Goal: Use online tool/utility

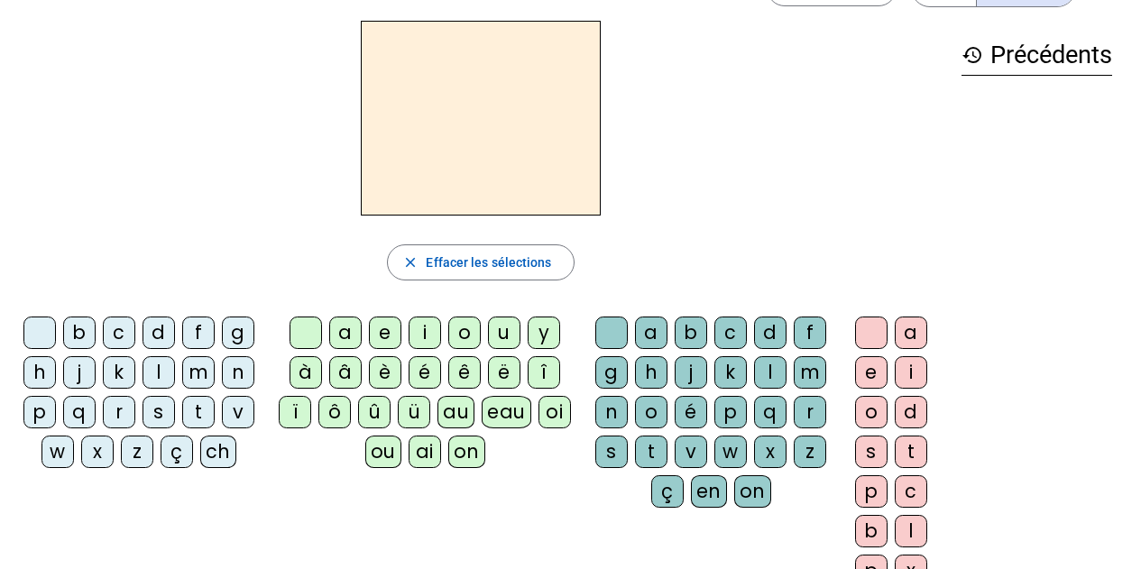
scroll to position [90, 0]
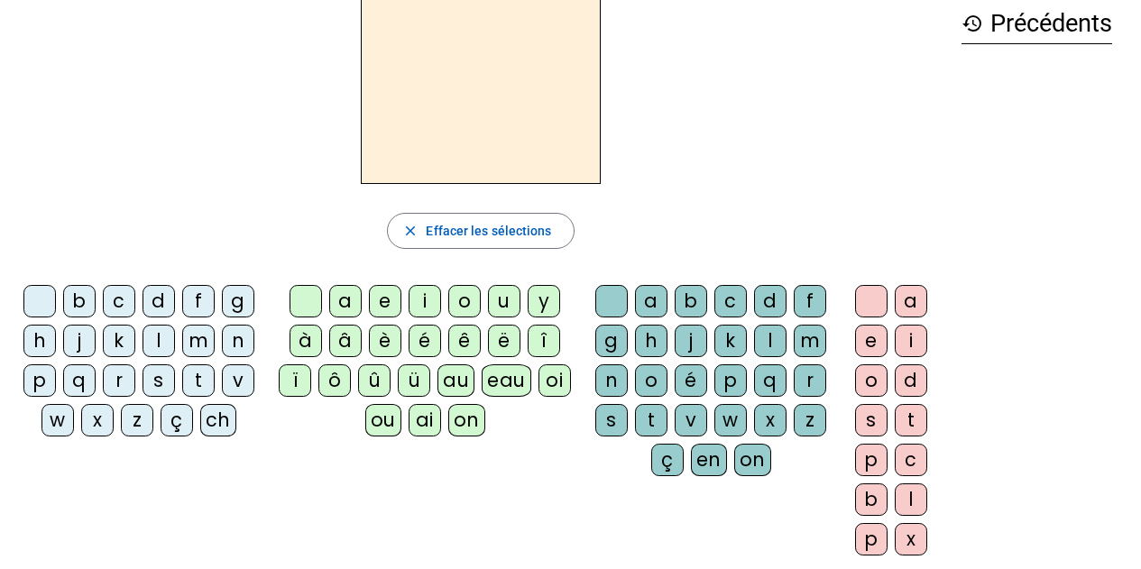
click at [505, 385] on div "eau" at bounding box center [507, 380] width 50 height 32
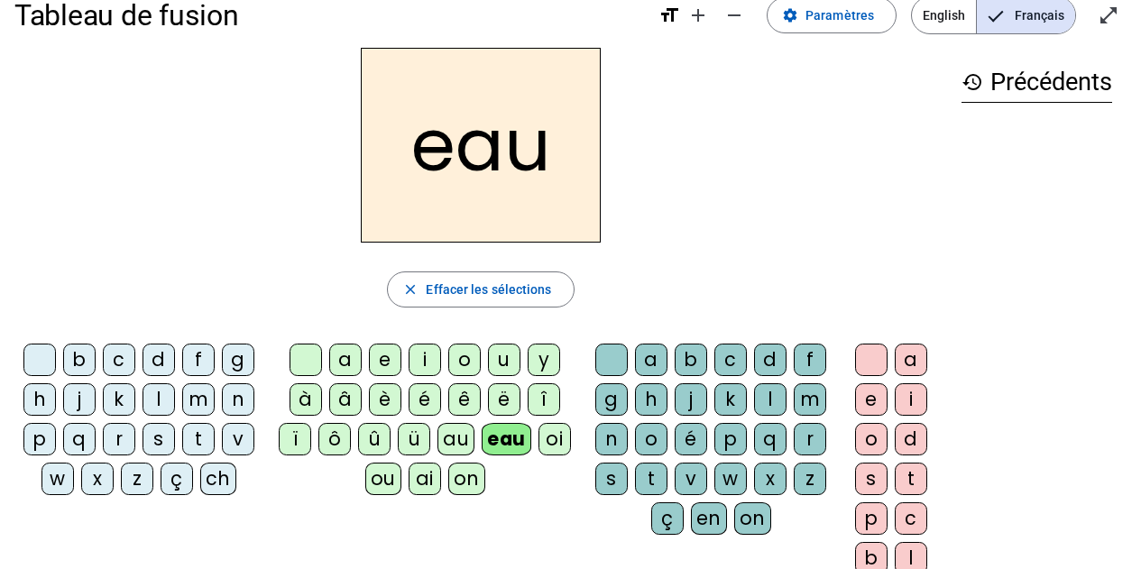
scroll to position [0, 0]
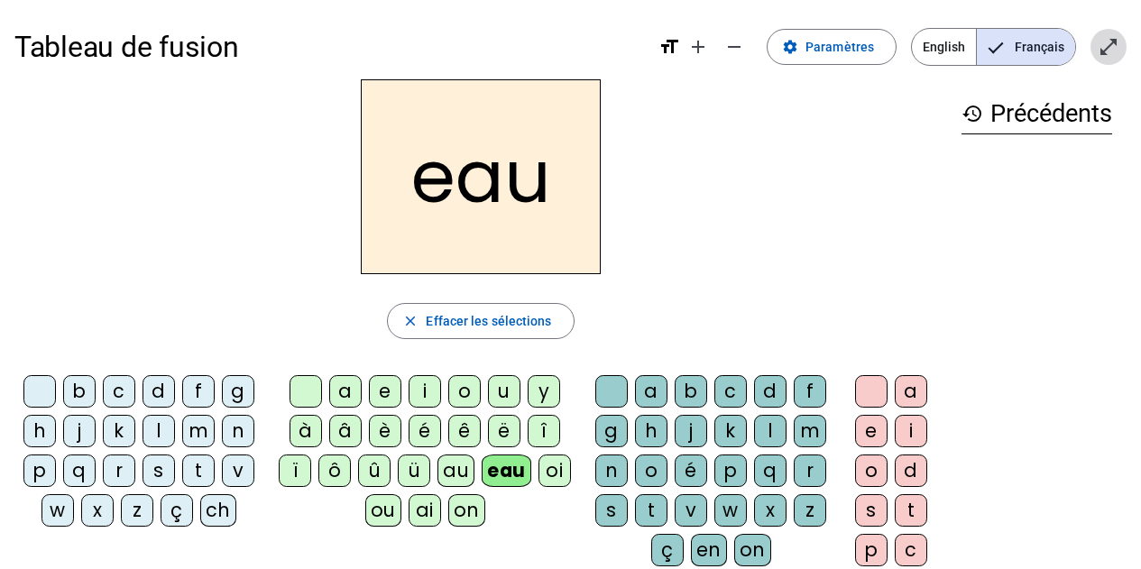
click at [1110, 50] on mat-icon "open_in_full" at bounding box center [1109, 47] width 22 height 22
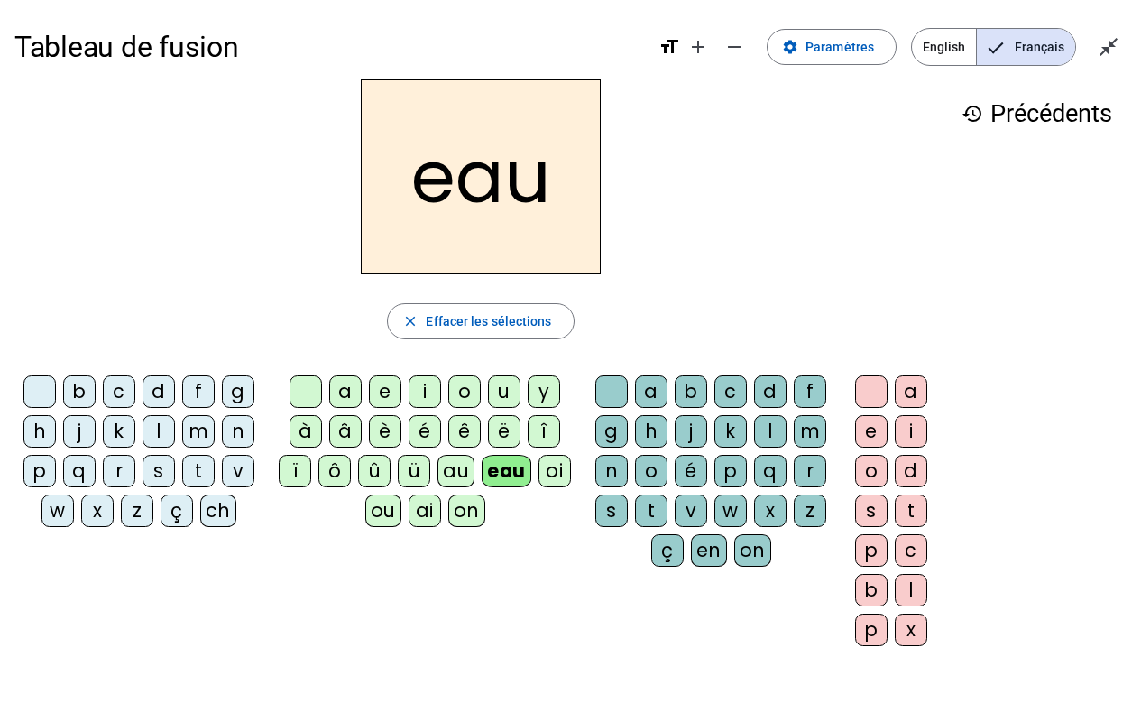
click at [53, 465] on div "p" at bounding box center [39, 471] width 32 height 32
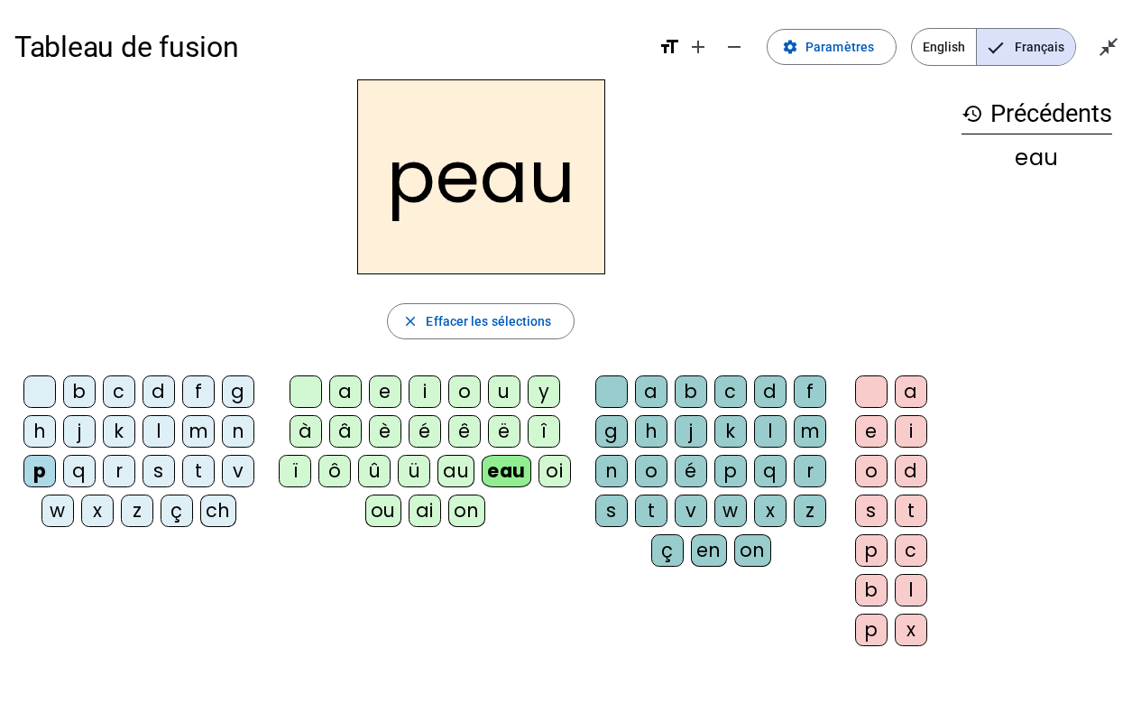
click at [78, 395] on div "b" at bounding box center [79, 391] width 32 height 32
click at [237, 476] on div "v" at bounding box center [238, 471] width 32 height 32
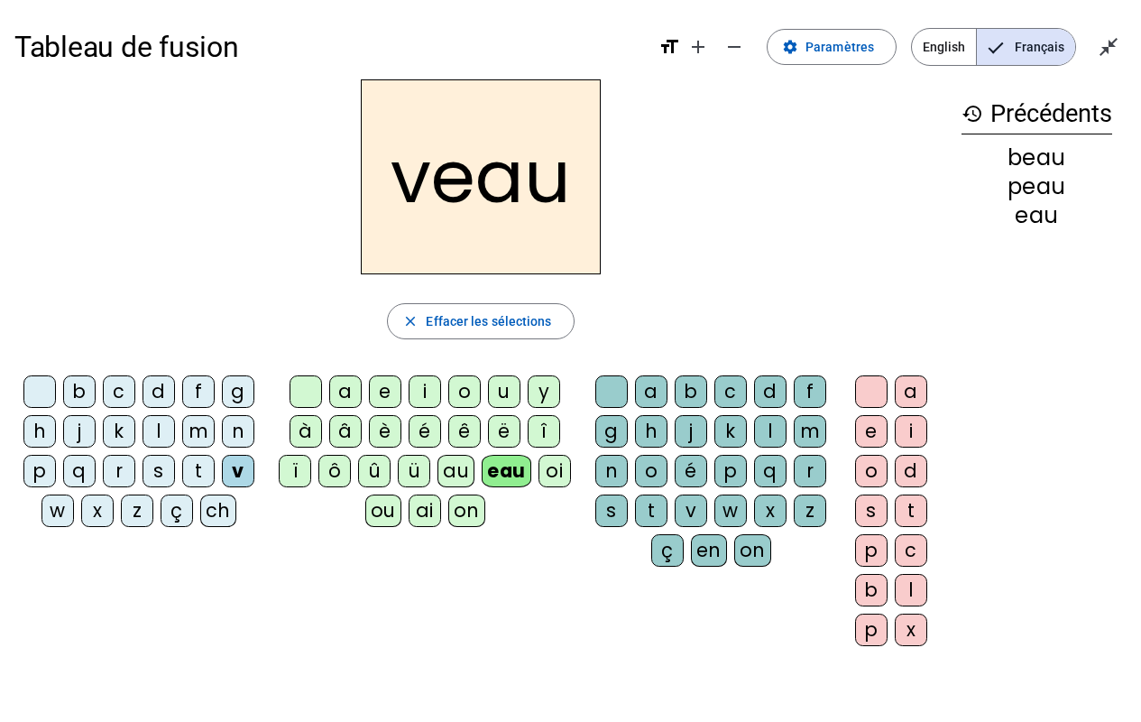
click at [164, 475] on div "s" at bounding box center [159, 471] width 32 height 32
click at [207, 437] on div "m" at bounding box center [198, 431] width 32 height 32
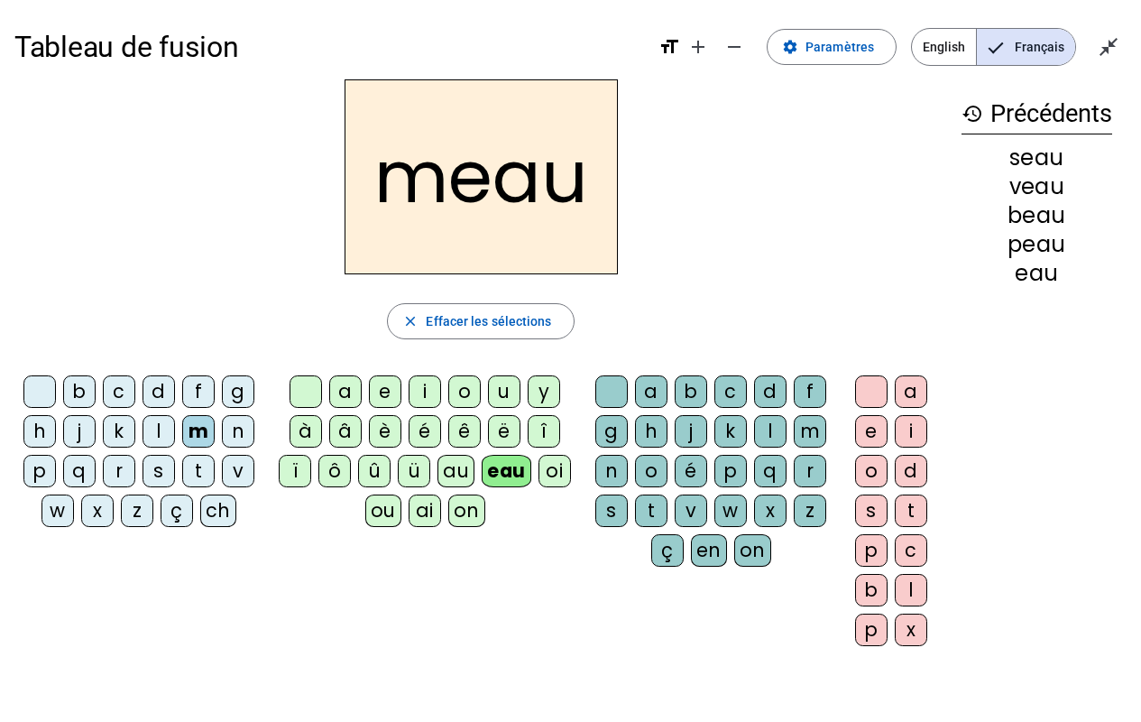
click at [338, 395] on div "a" at bounding box center [345, 391] width 32 height 32
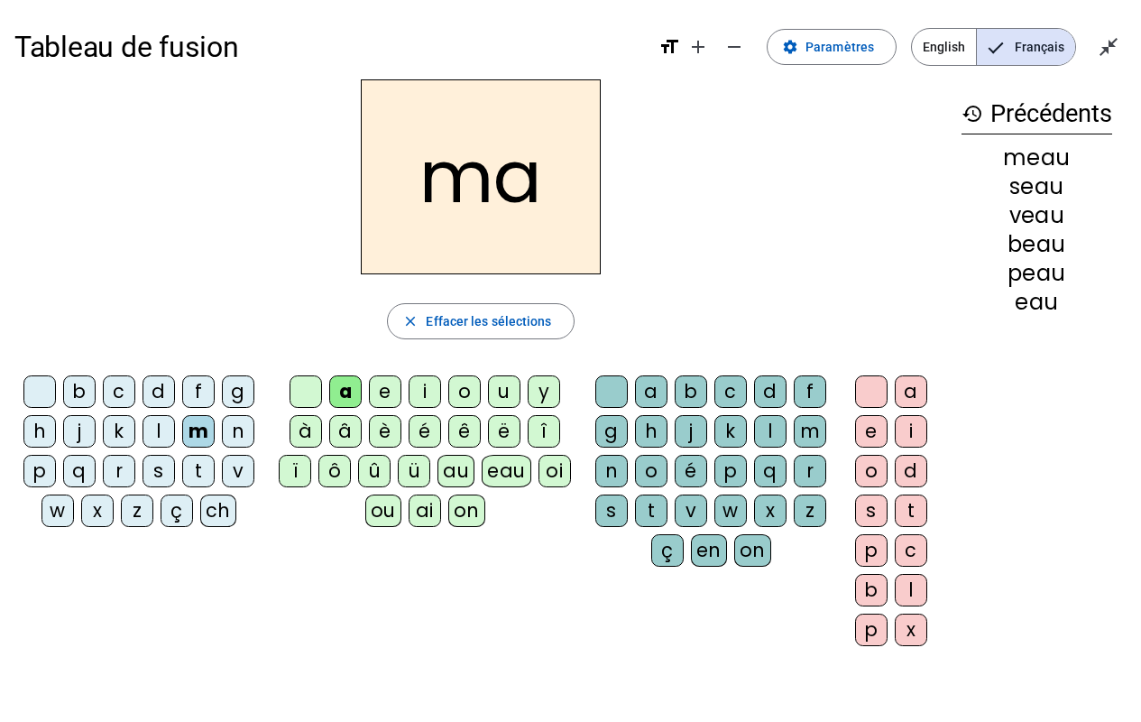
click at [774, 422] on div "l" at bounding box center [770, 431] width 32 height 32
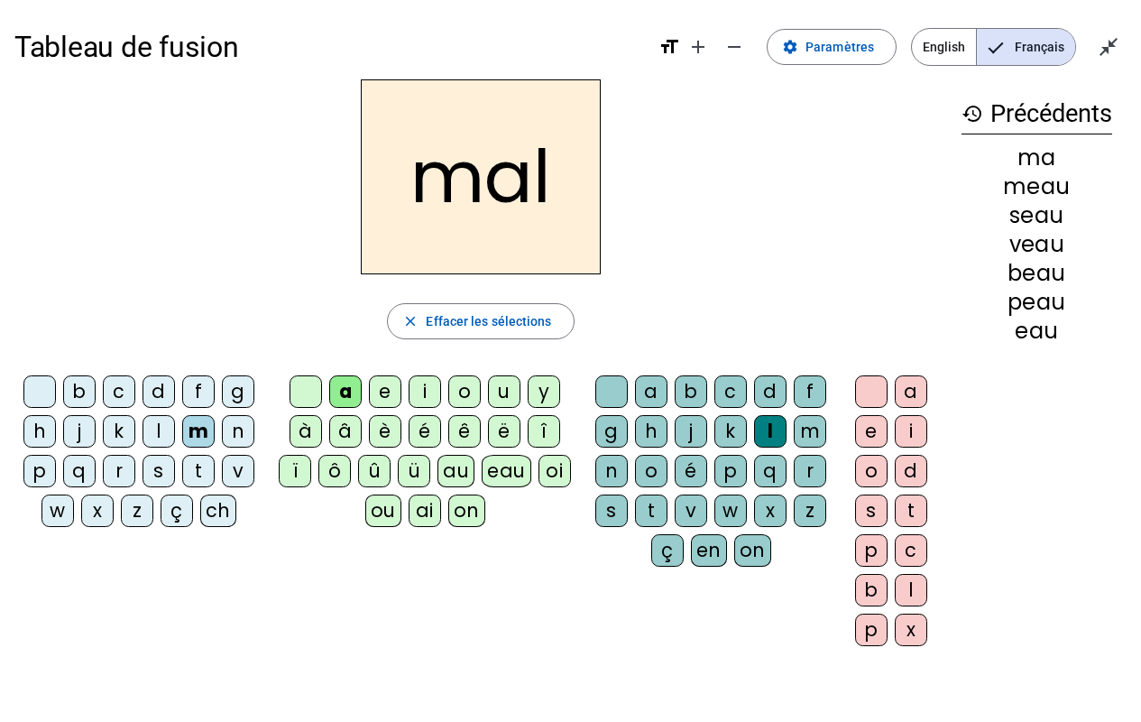
click at [75, 400] on div "b" at bounding box center [79, 391] width 32 height 32
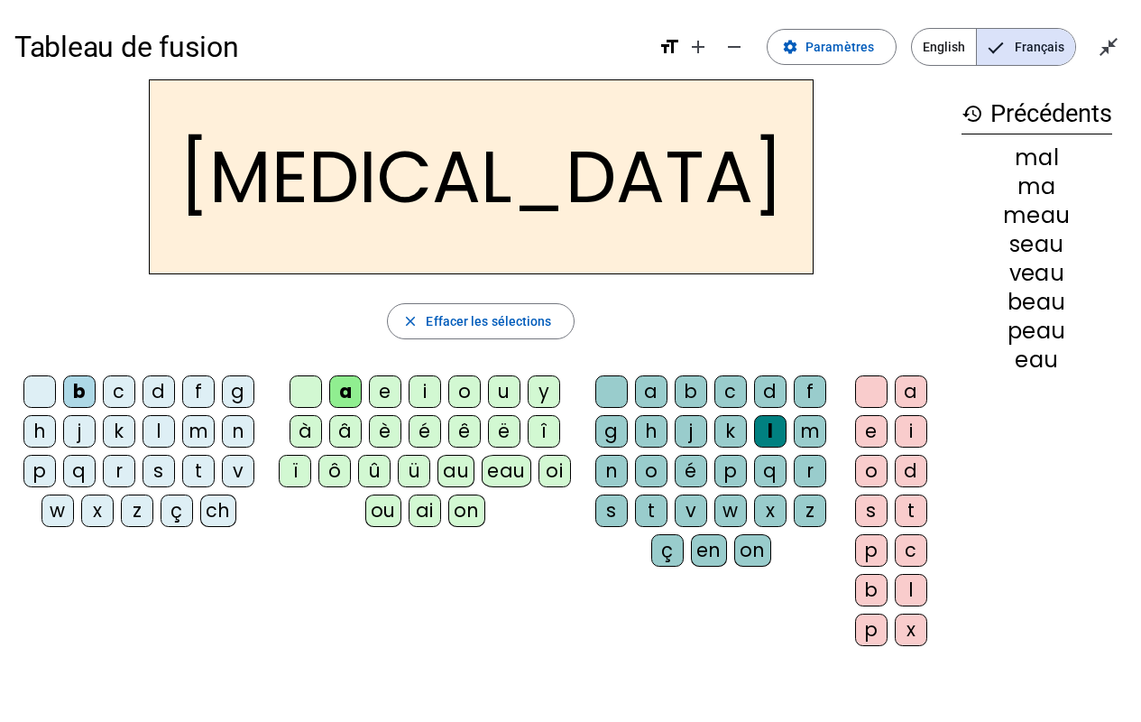
click at [237, 462] on div "v" at bounding box center [238, 471] width 32 height 32
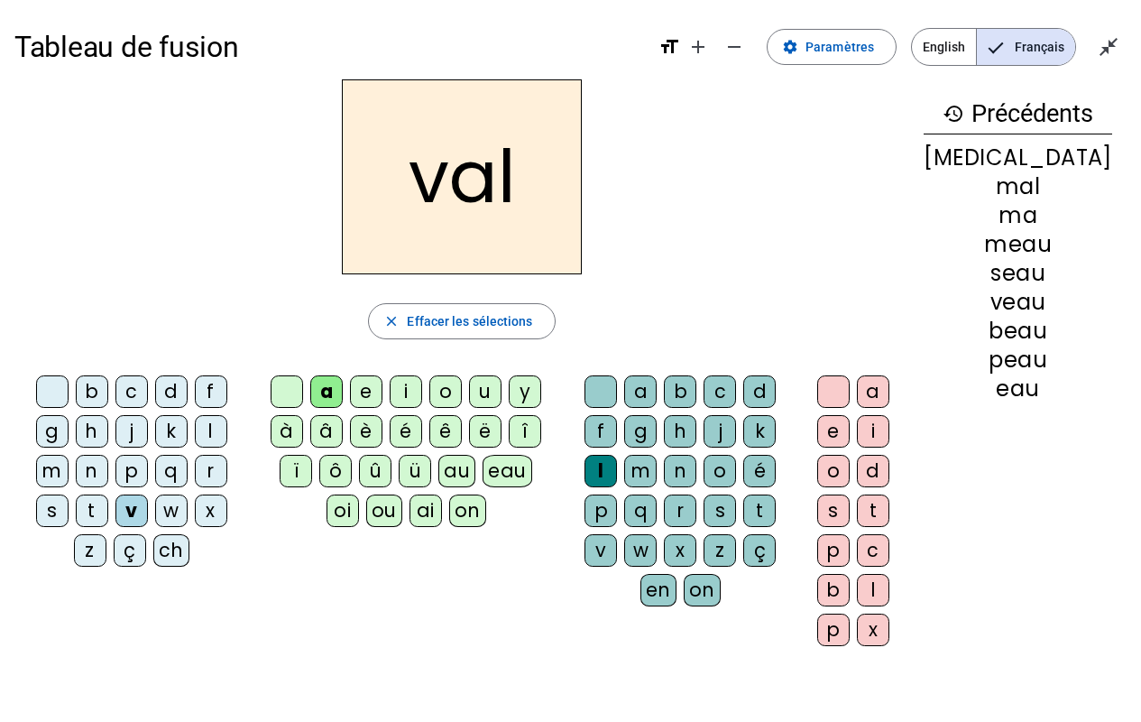
click at [462, 392] on div "o" at bounding box center [445, 391] width 32 height 32
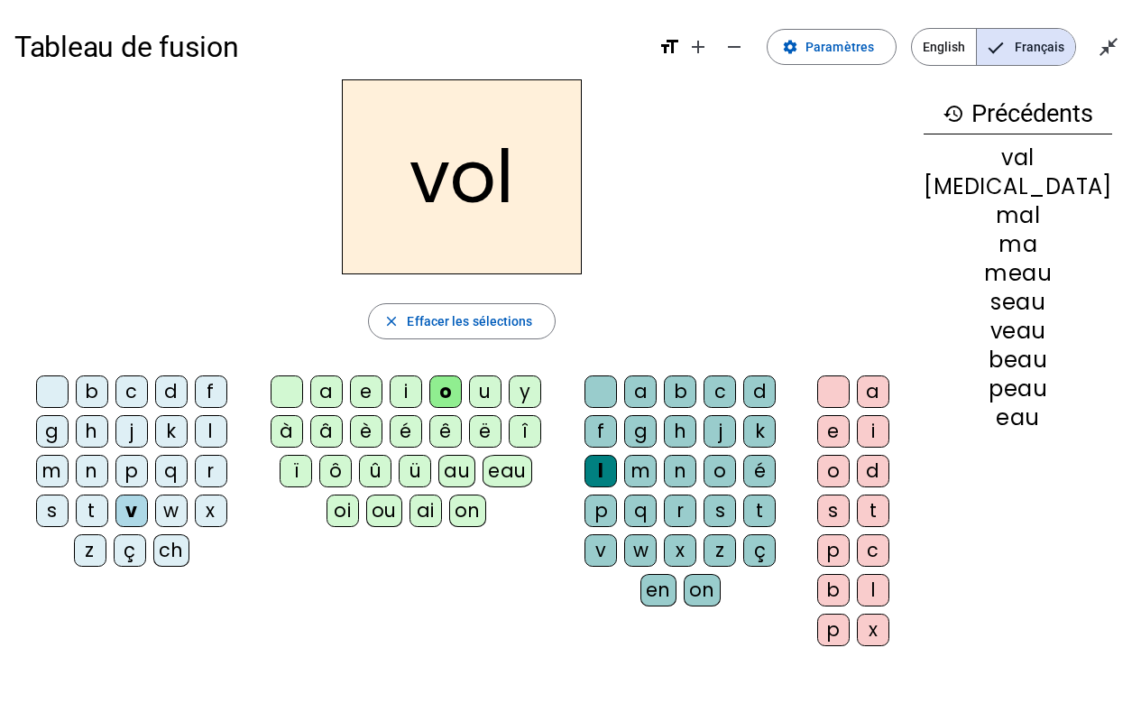
click at [69, 494] on div "s" at bounding box center [52, 510] width 32 height 32
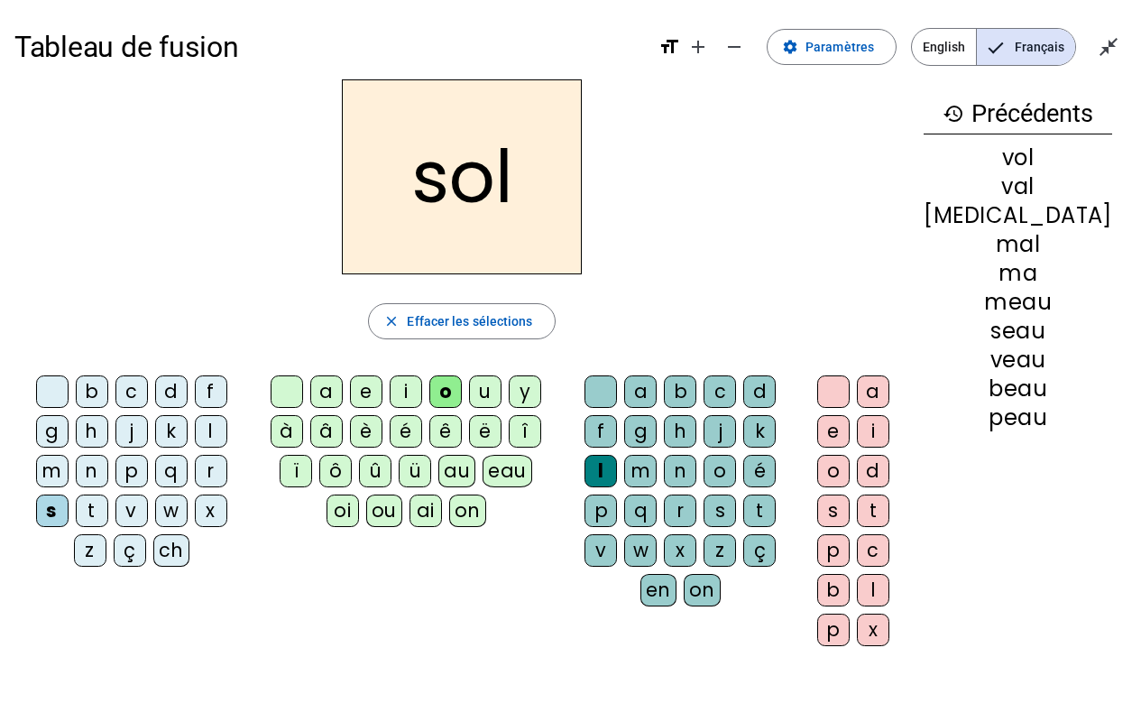
click at [422, 387] on div "i" at bounding box center [406, 391] width 32 height 32
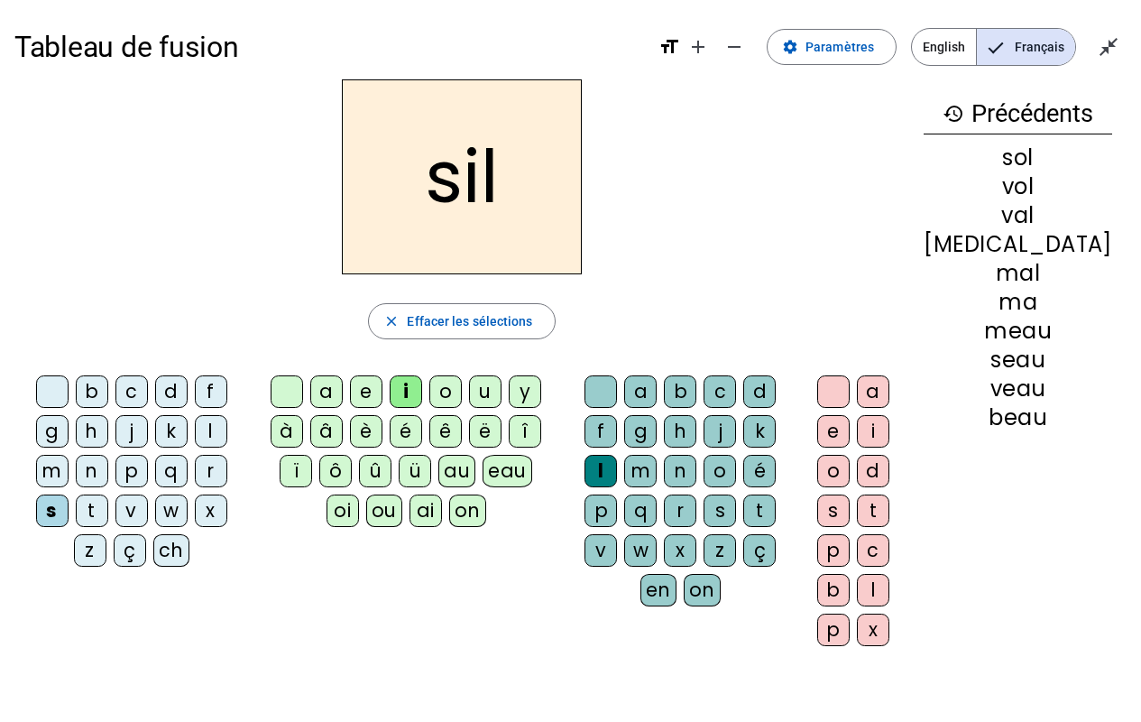
click at [69, 455] on div "m" at bounding box center [52, 471] width 32 height 32
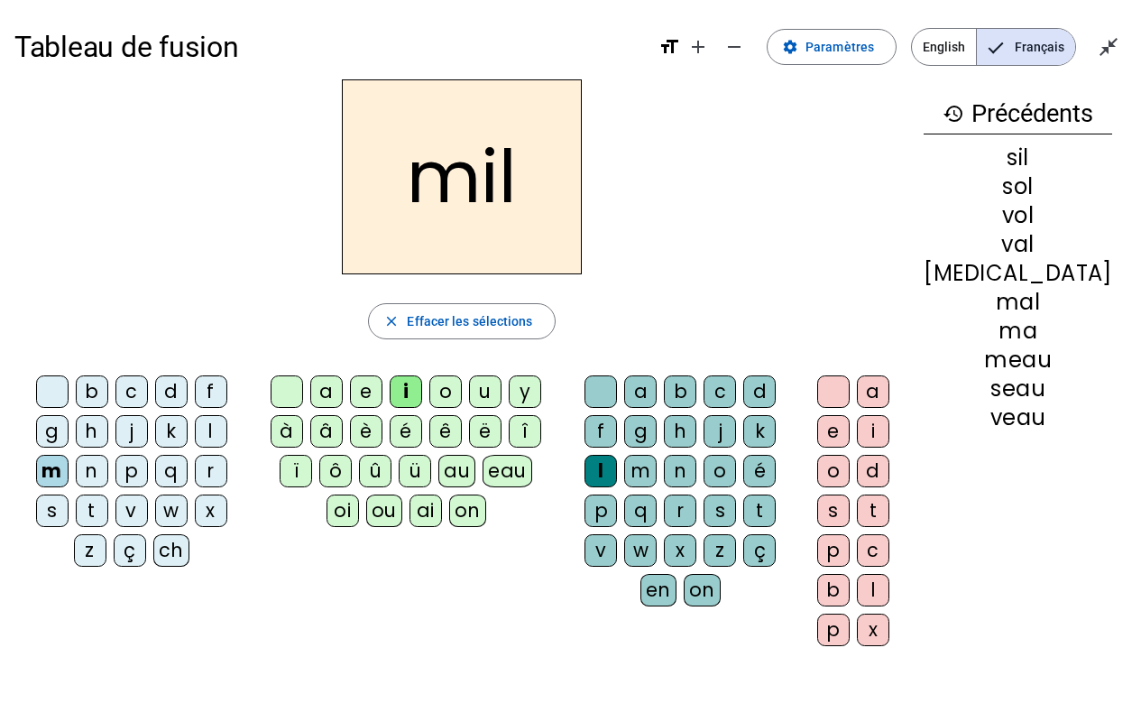
click at [336, 389] on div "a" at bounding box center [326, 391] width 32 height 32
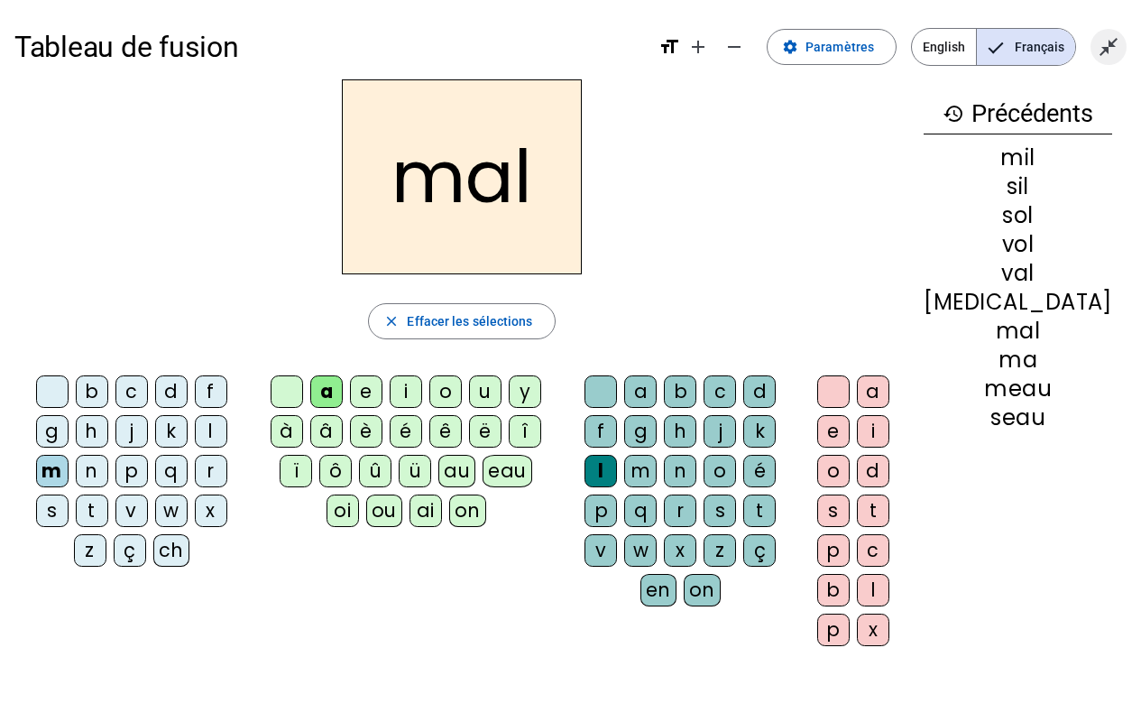
click at [1118, 38] on mat-icon "close_fullscreen" at bounding box center [1109, 47] width 22 height 22
